Goal: Transaction & Acquisition: Register for event/course

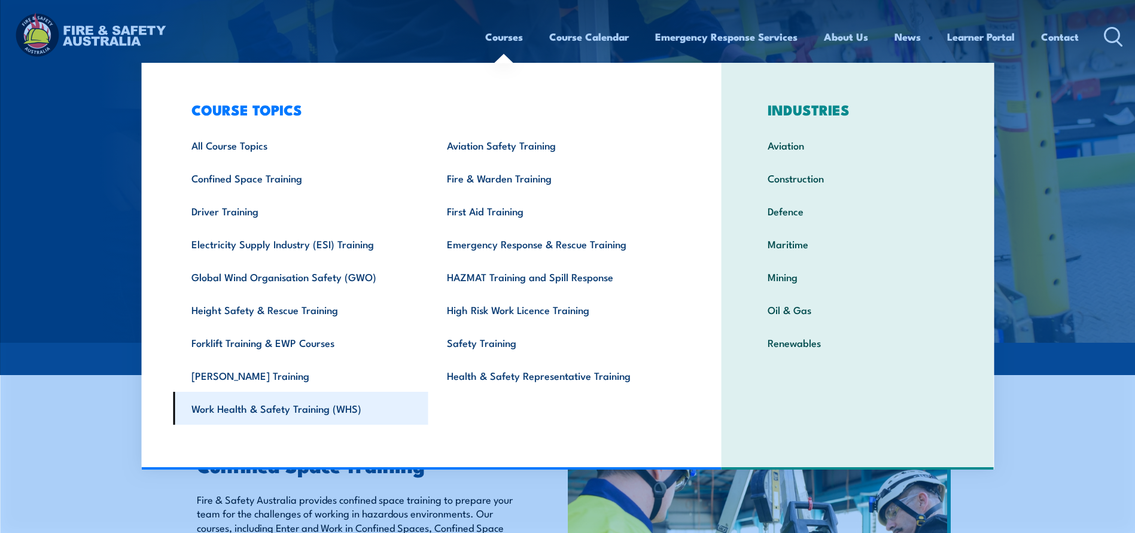
click at [277, 413] on link "Work Health & Safety Training (WHS)" at bounding box center [301, 408] width 256 height 33
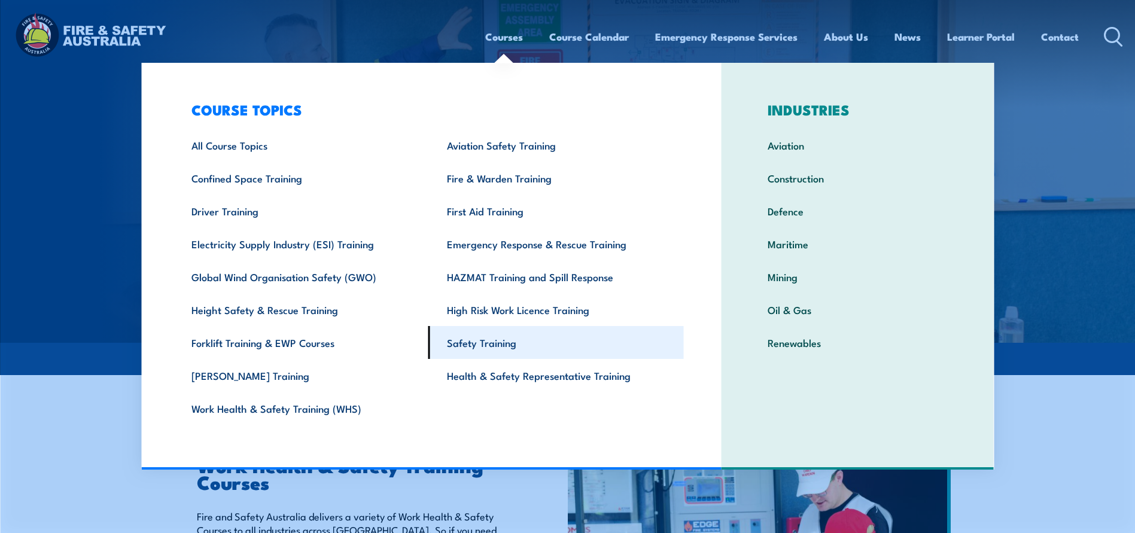
click at [496, 348] on link "Safety Training" at bounding box center [556, 342] width 256 height 33
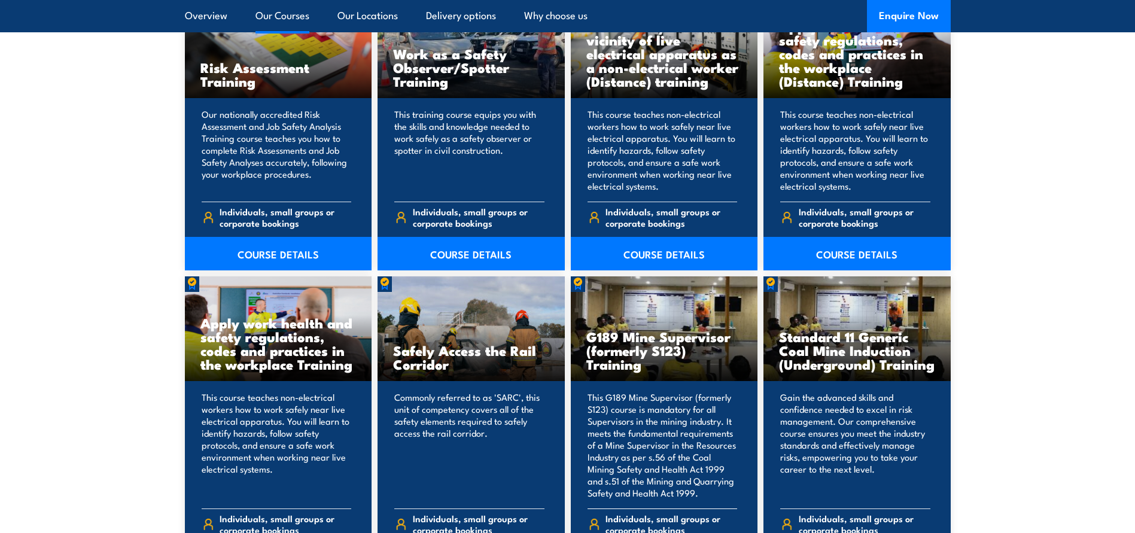
scroll to position [1556, 0]
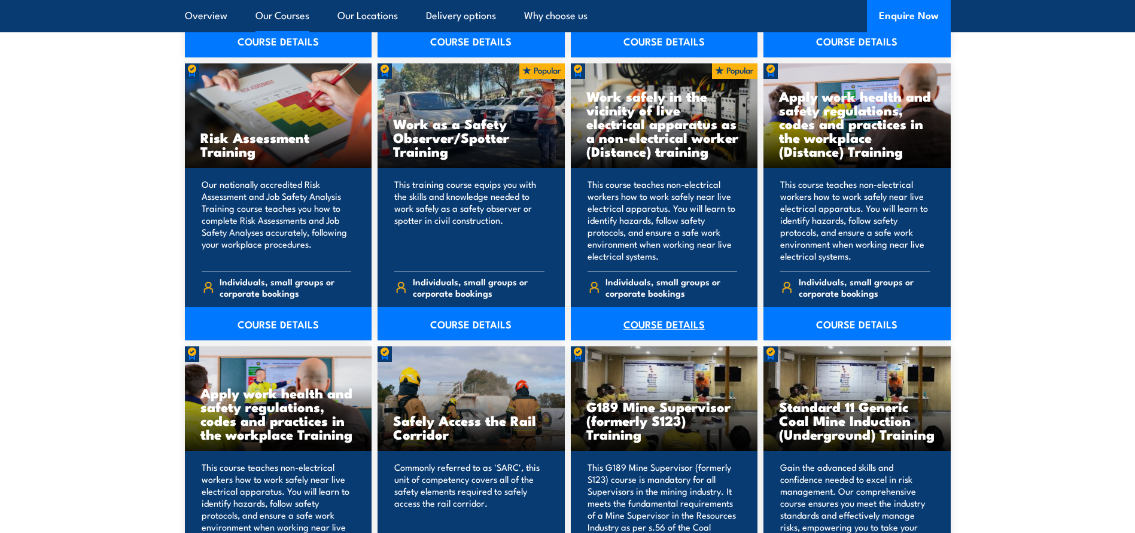
click at [667, 328] on link "COURSE DETAILS" at bounding box center [664, 324] width 187 height 34
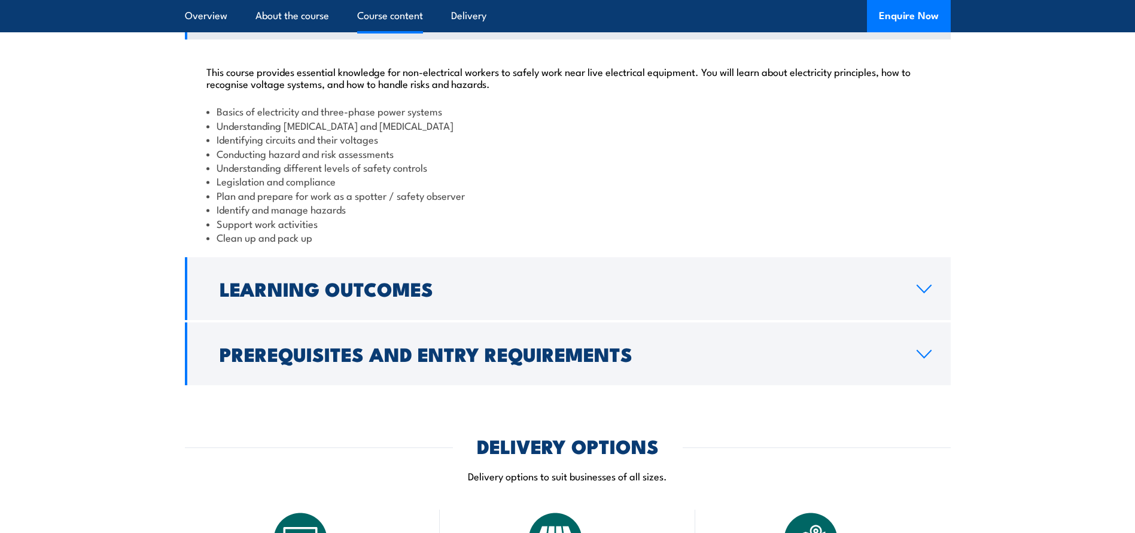
scroll to position [1137, 0]
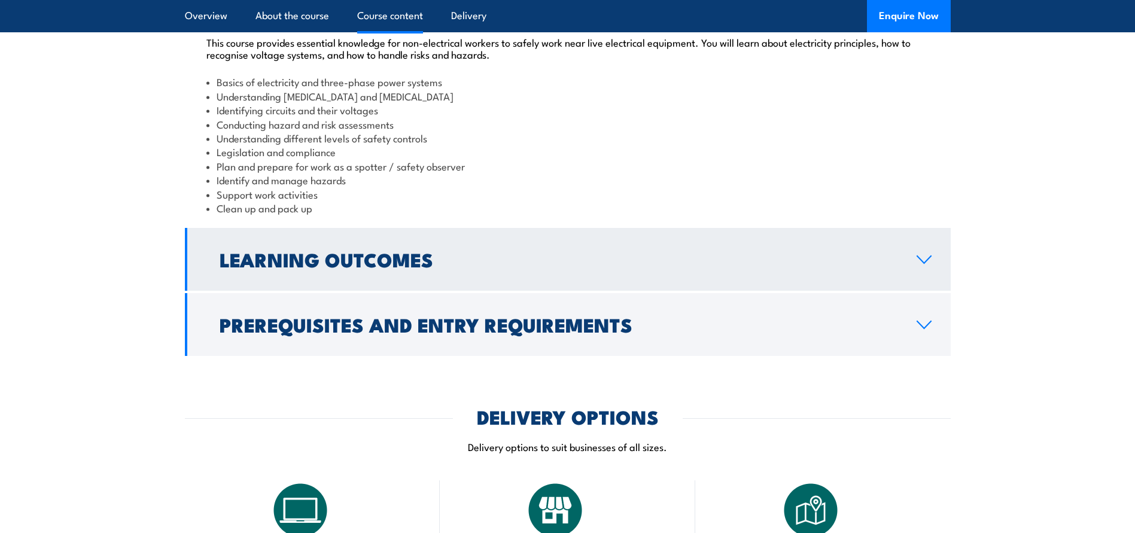
click at [924, 277] on link "Learning Outcomes" at bounding box center [568, 259] width 766 height 63
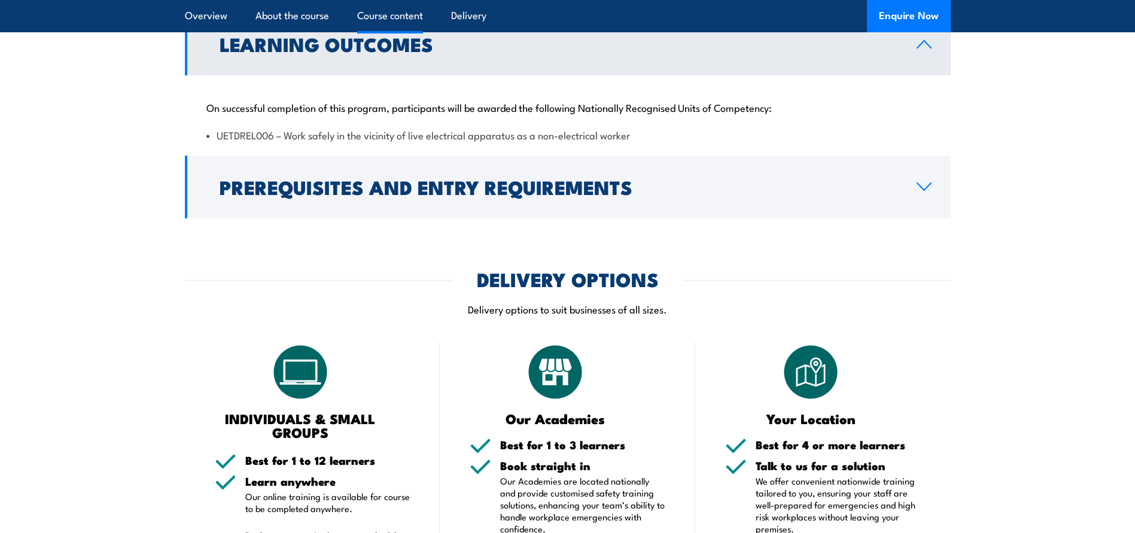
click at [931, 268] on div "COURSES > Electricity Supply Industry (ESI) Training Work safely in the vicinit…" at bounding box center [567, 166] width 1135 height 2607
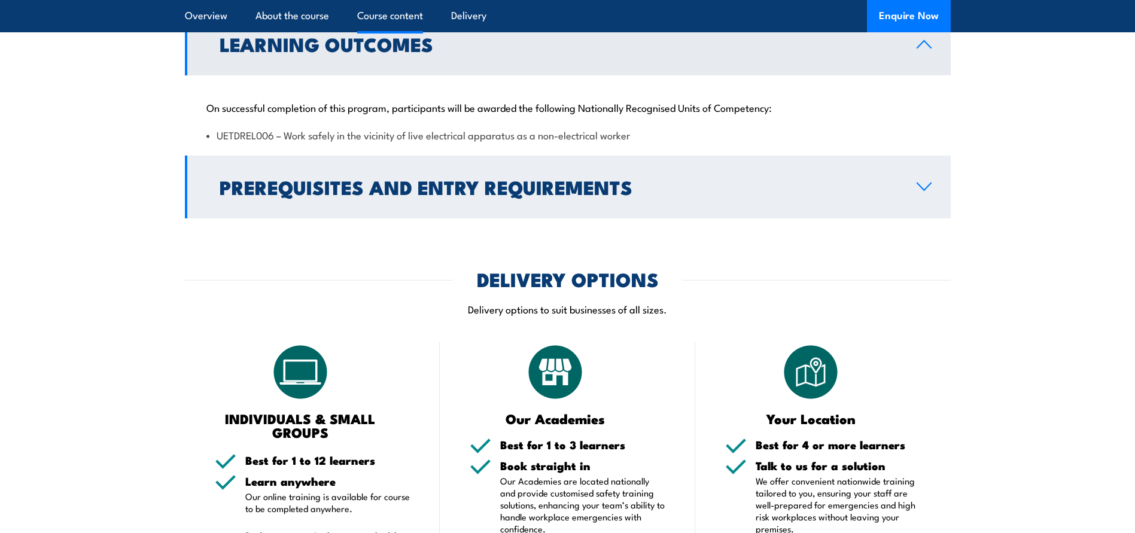
click at [919, 191] on icon at bounding box center [924, 187] width 16 height 10
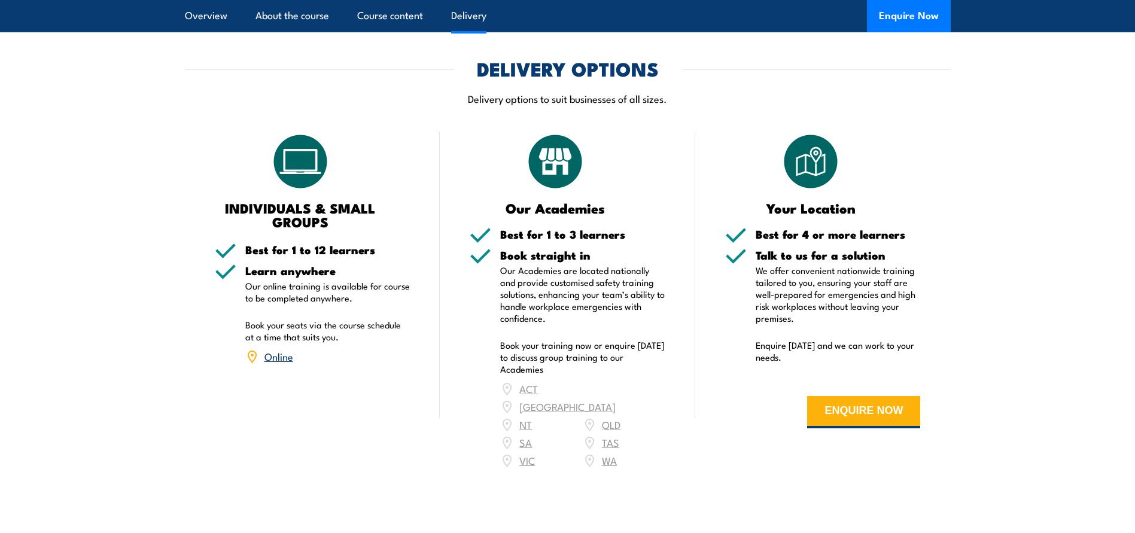
scroll to position [1616, 0]
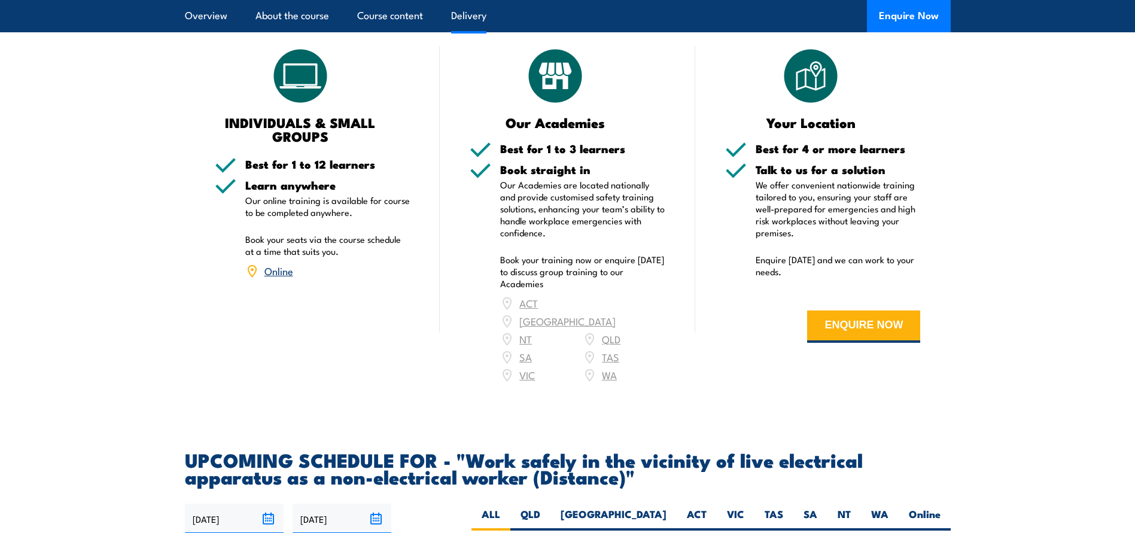
click at [278, 278] on link "Online" at bounding box center [279, 270] width 29 height 14
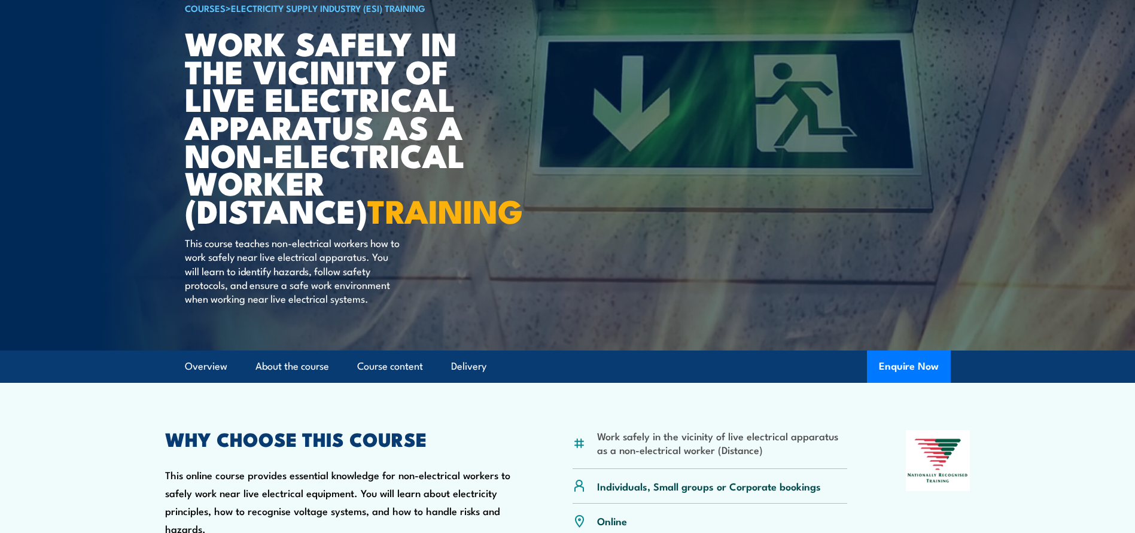
scroll to position [124, 0]
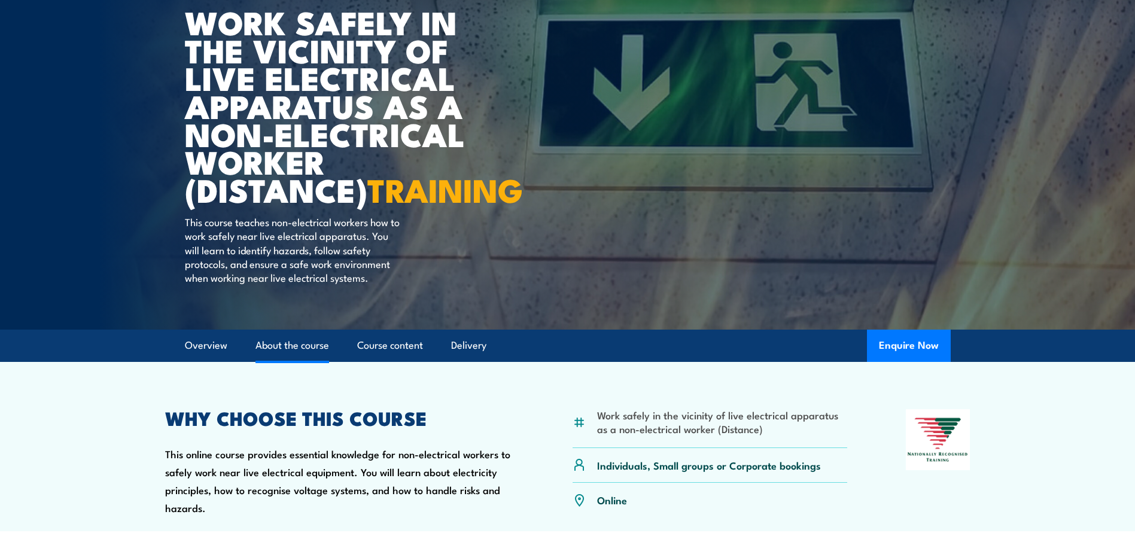
click at [309, 361] on link "About the course" at bounding box center [293, 346] width 74 height 32
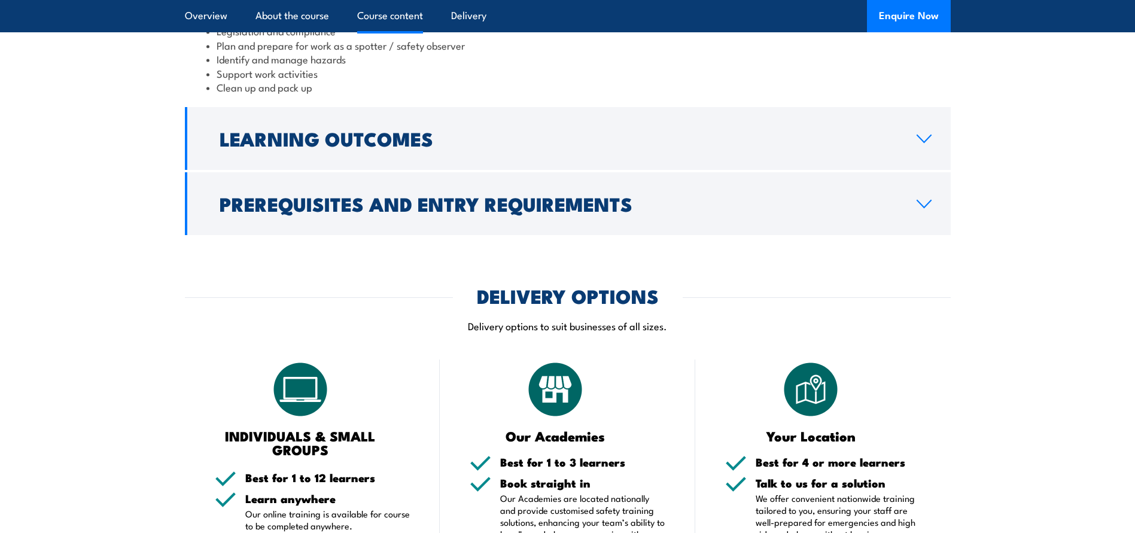
scroll to position [1259, 0]
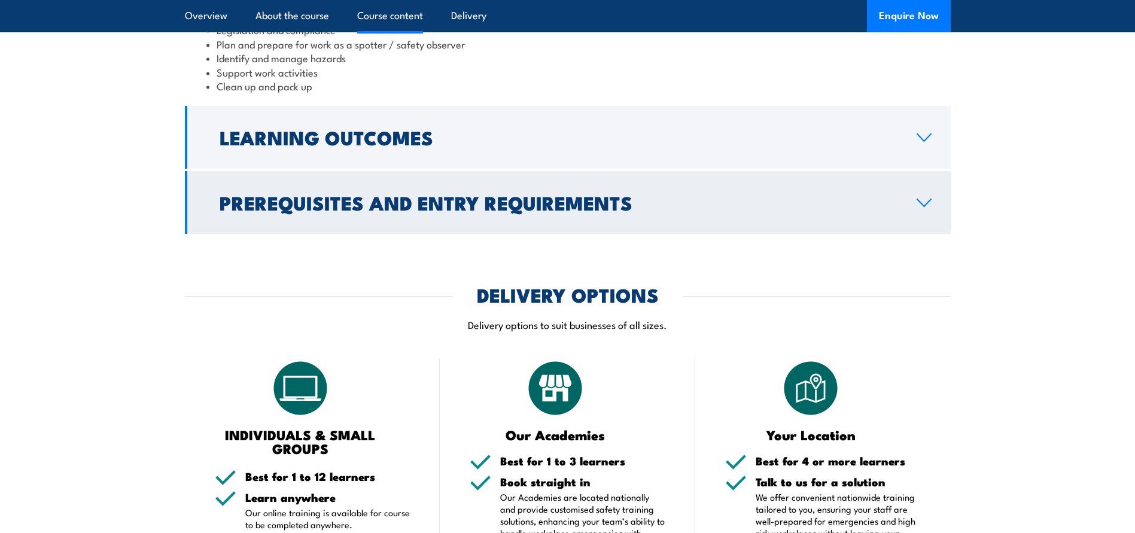
click at [933, 229] on link "Prerequisites and Entry Requirements" at bounding box center [568, 202] width 766 height 63
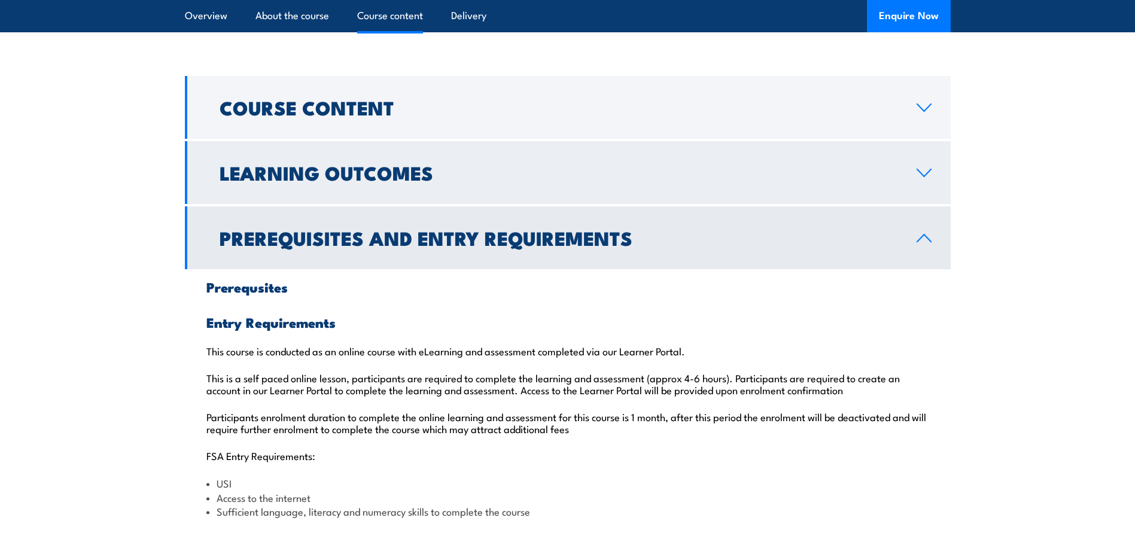
scroll to position [1002, 0]
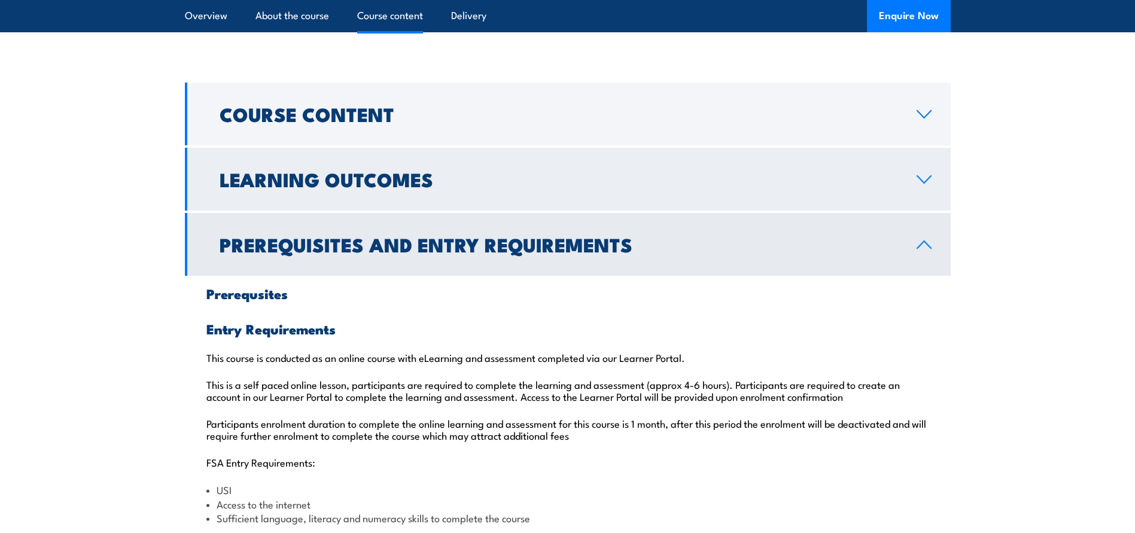
click at [922, 184] on icon at bounding box center [924, 180] width 16 height 10
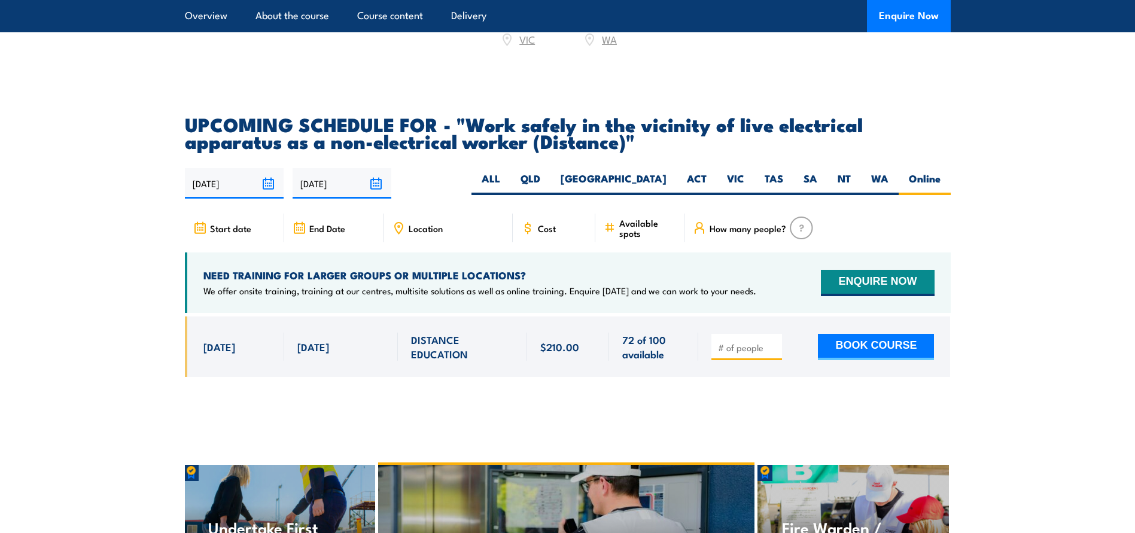
scroll to position [1795, 0]
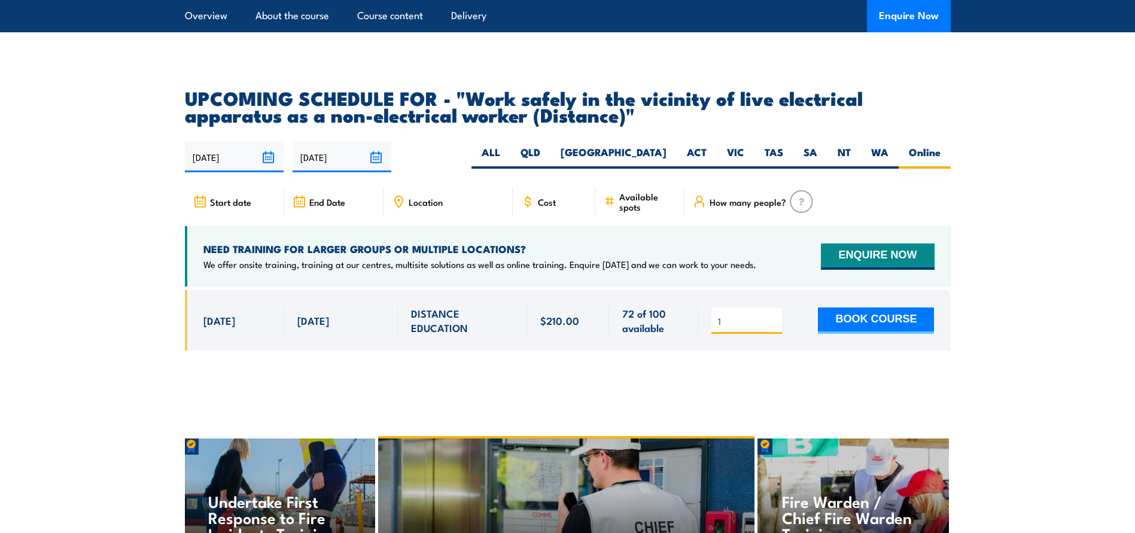
type input "1"
click at [774, 326] on input "1" at bounding box center [748, 321] width 60 height 12
click at [895, 330] on button "BOOK COURSE" at bounding box center [876, 321] width 116 height 26
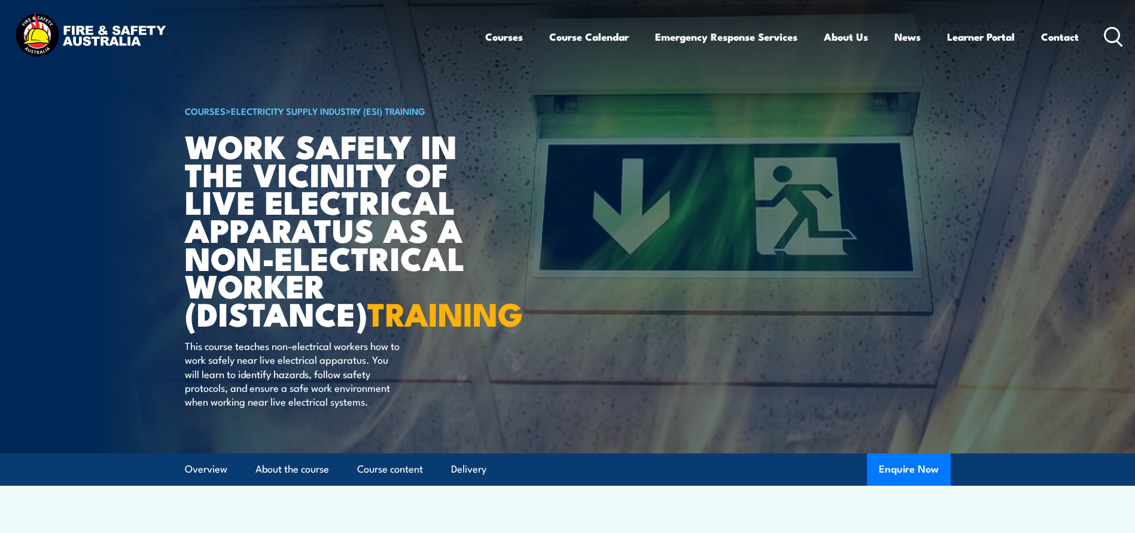
click at [184, 138] on img at bounding box center [567, 227] width 1135 height 454
drag, startPoint x: 186, startPoint y: 144, endPoint x: 128, endPoint y: 140, distance: 58.2
click at [130, 141] on section "COURSES > Electricity Supply Industry (ESI) Training Work safely in the vicinit…" at bounding box center [567, 227] width 1135 height 454
drag, startPoint x: 128, startPoint y: 140, endPoint x: 174, endPoint y: 174, distance: 56.9
click at [175, 174] on img at bounding box center [567, 227] width 1135 height 454
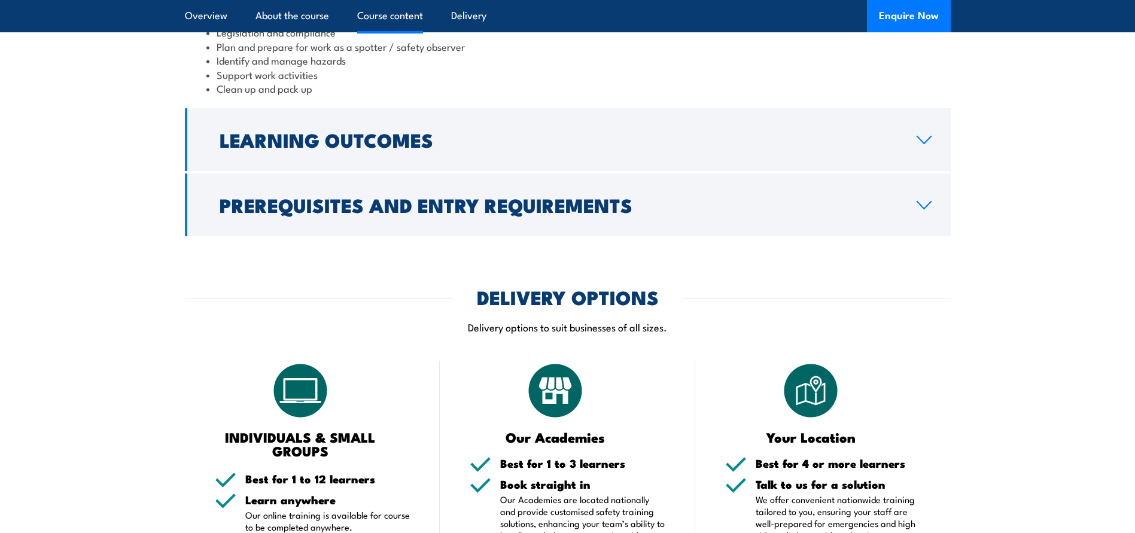
scroll to position [1077, 0]
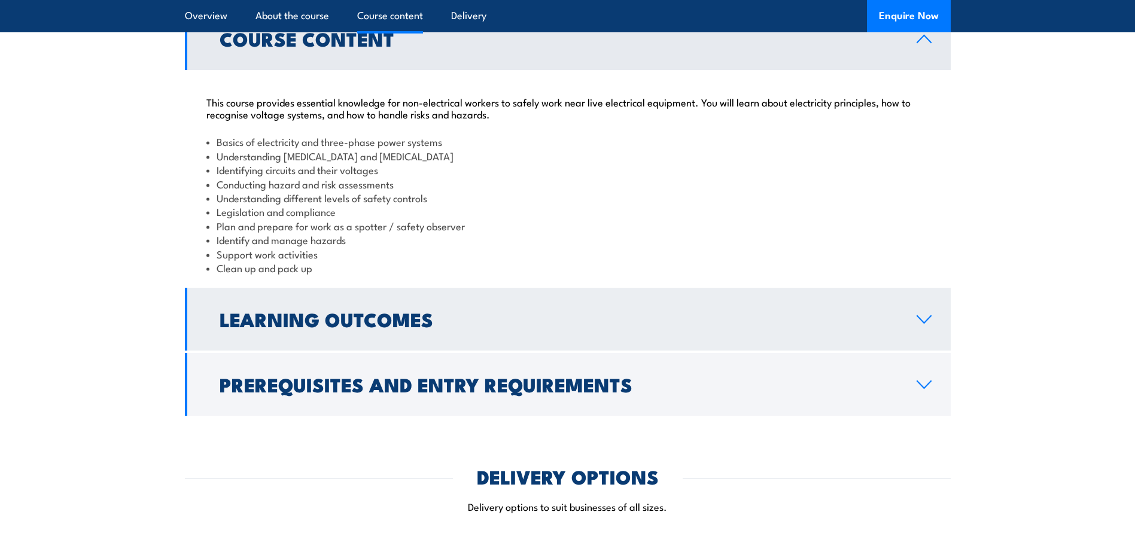
click at [379, 327] on h2 "Learning Outcomes" at bounding box center [559, 319] width 678 height 17
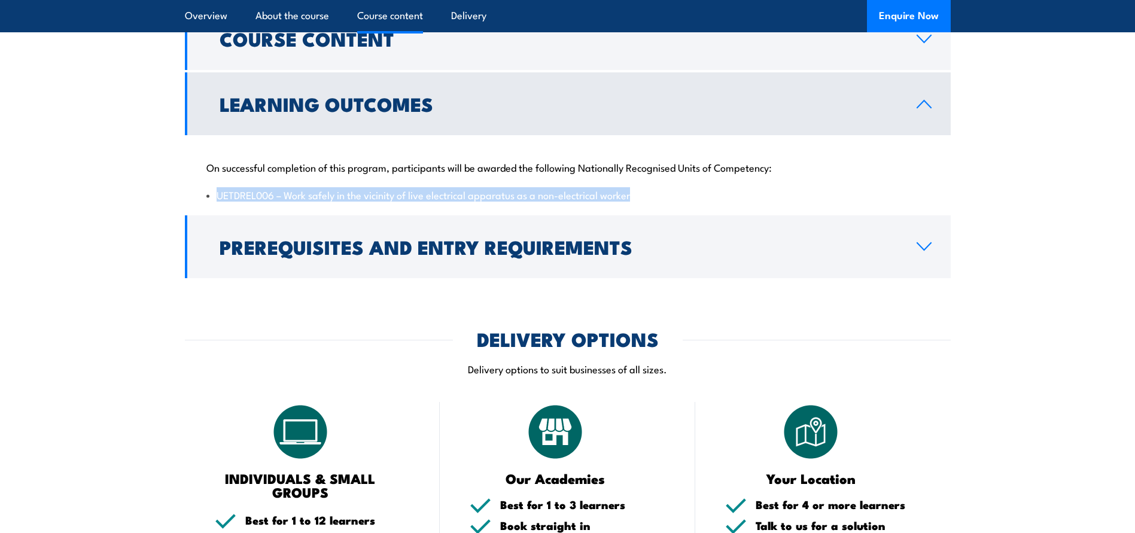
drag, startPoint x: 218, startPoint y: 223, endPoint x: 645, endPoint y: 227, distance: 426.1
click at [645, 202] on li "UETDREL006 – Work safely in the vicinity of live electrical apparatus as a non-…" at bounding box center [567, 195] width 723 height 14
copy li "UETDREL006 – Work safely in the vicinity of live electrical apparatus as a non-…"
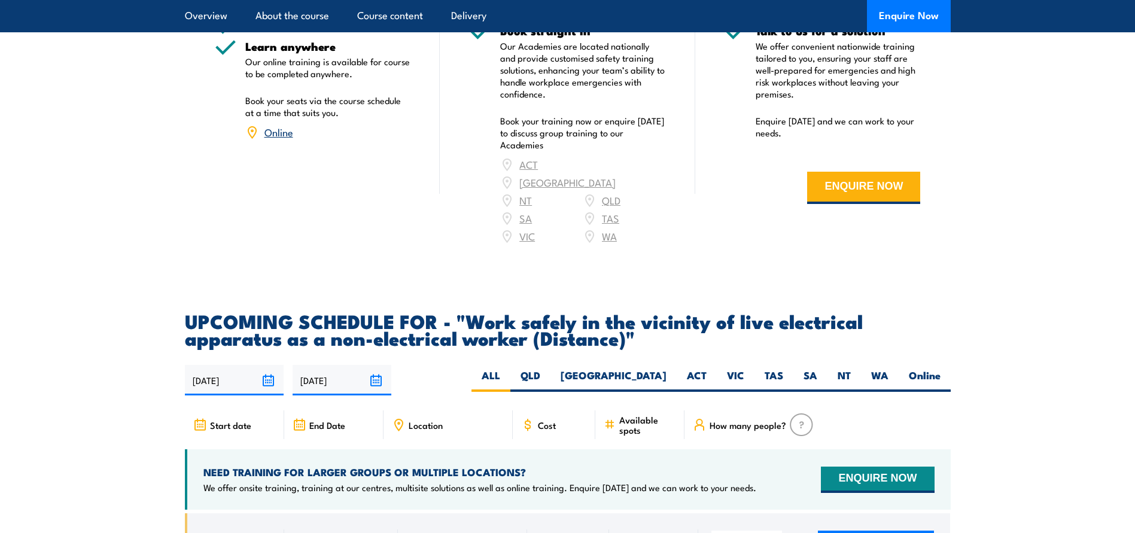
scroll to position [1795, 0]
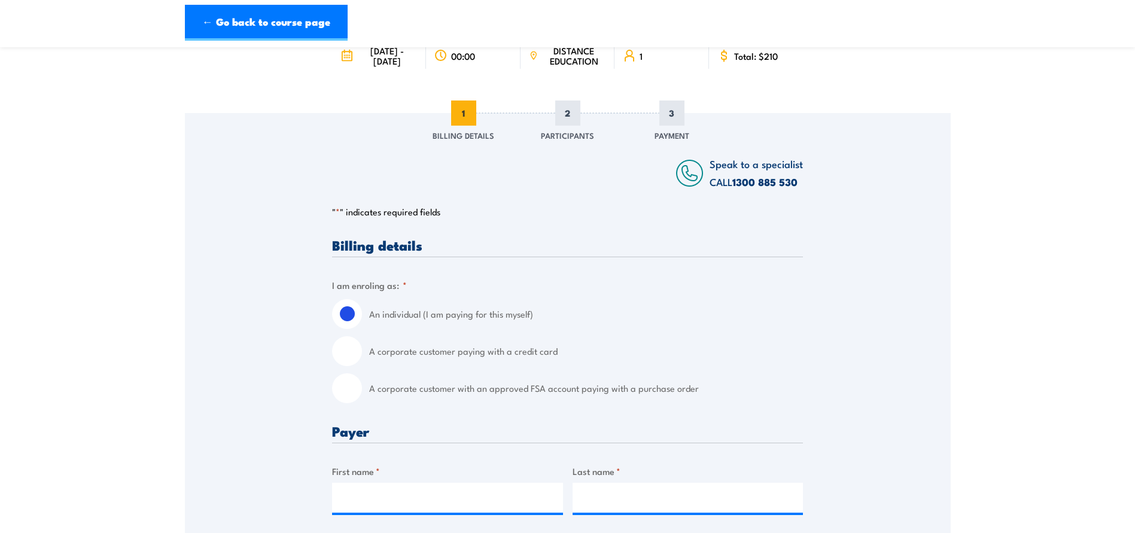
scroll to position [120, 0]
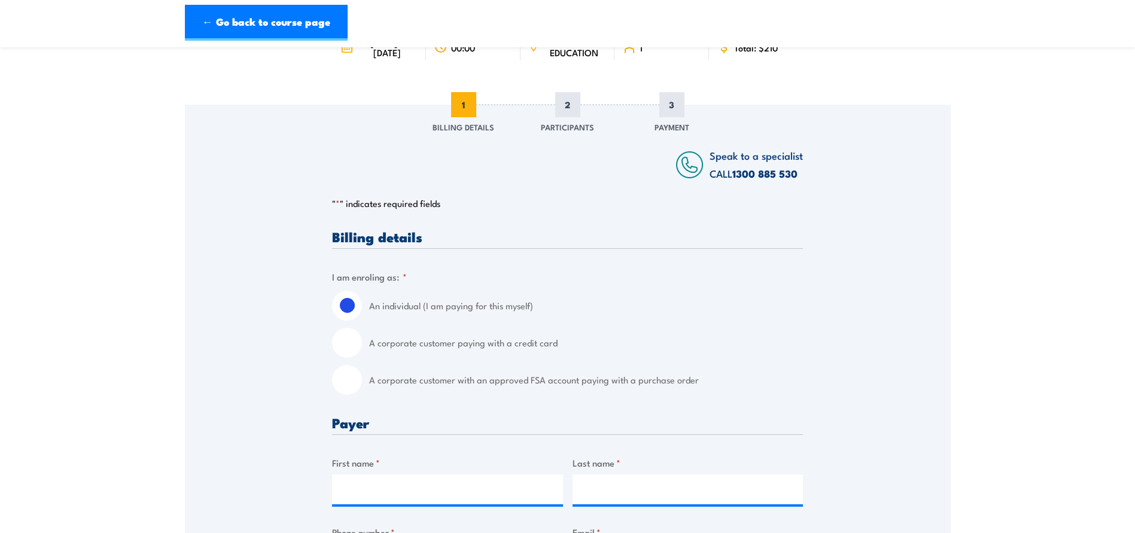
click at [342, 343] on input "A corporate customer paying with a credit card" at bounding box center [347, 343] width 30 height 30
radio input "true"
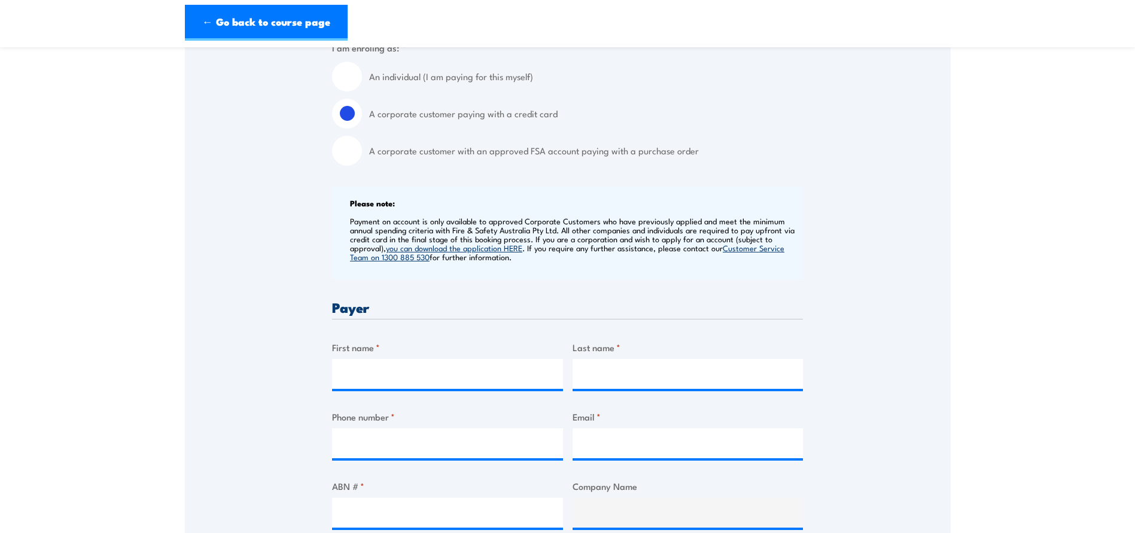
scroll to position [359, 0]
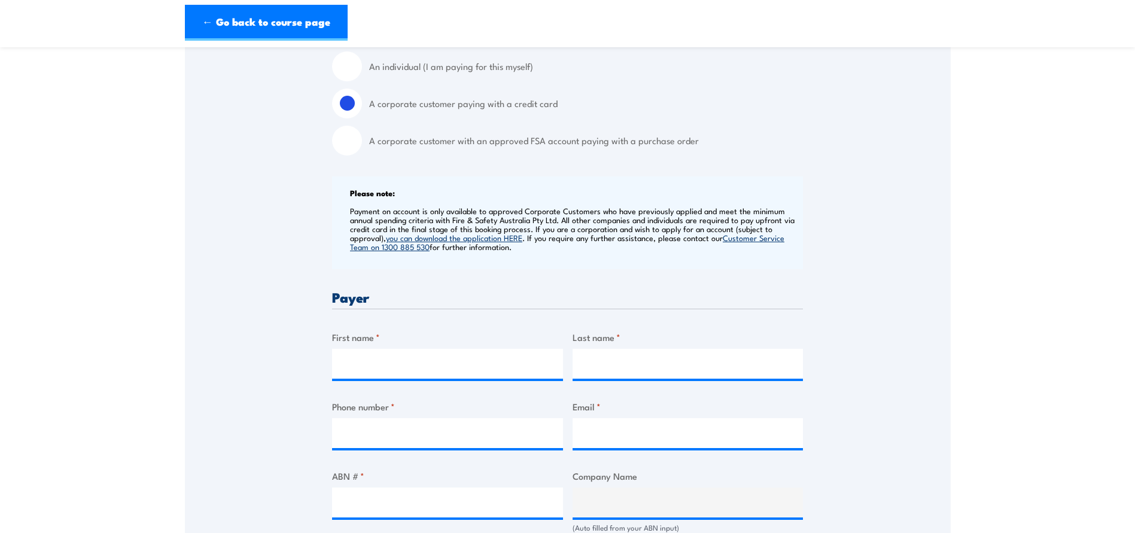
click at [352, 143] on input "A corporate customer with an approved FSA account paying with a purchase order" at bounding box center [347, 141] width 30 height 30
radio input "true"
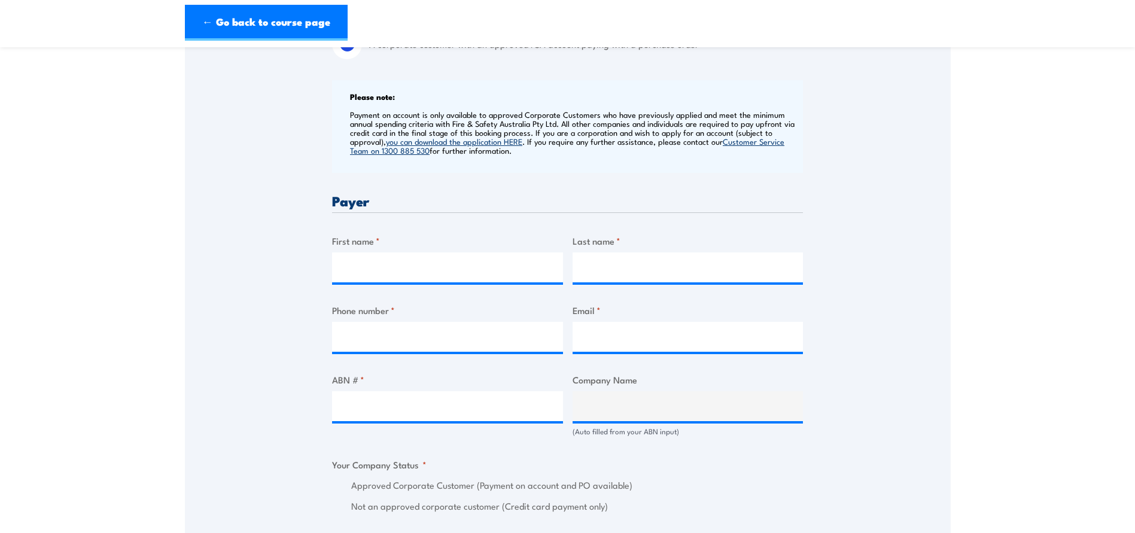
scroll to position [479, 0]
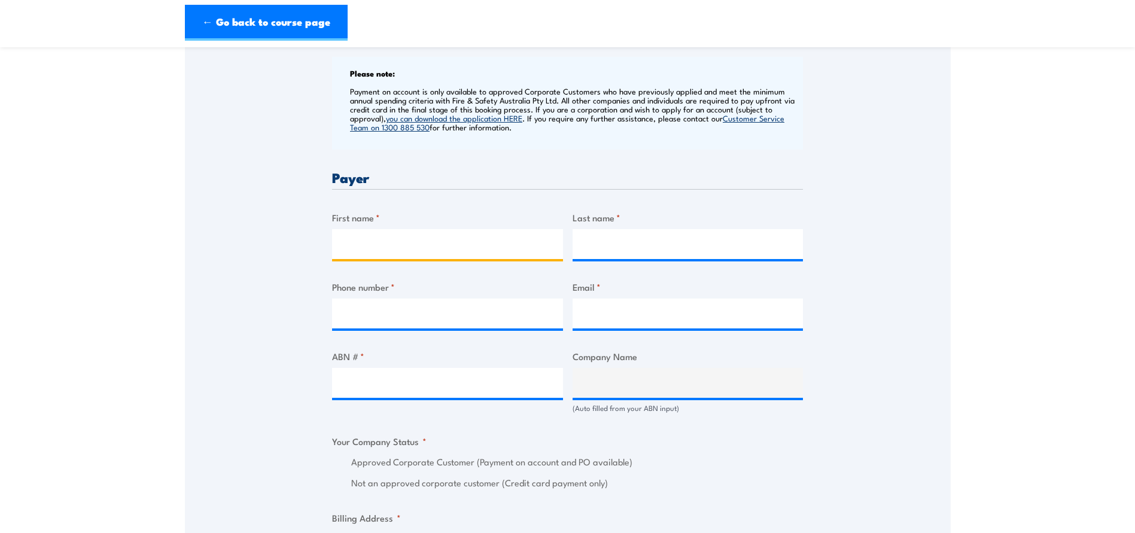
click at [398, 250] on input "First name *" at bounding box center [447, 244] width 231 height 30
